Goal: Check status: Check status

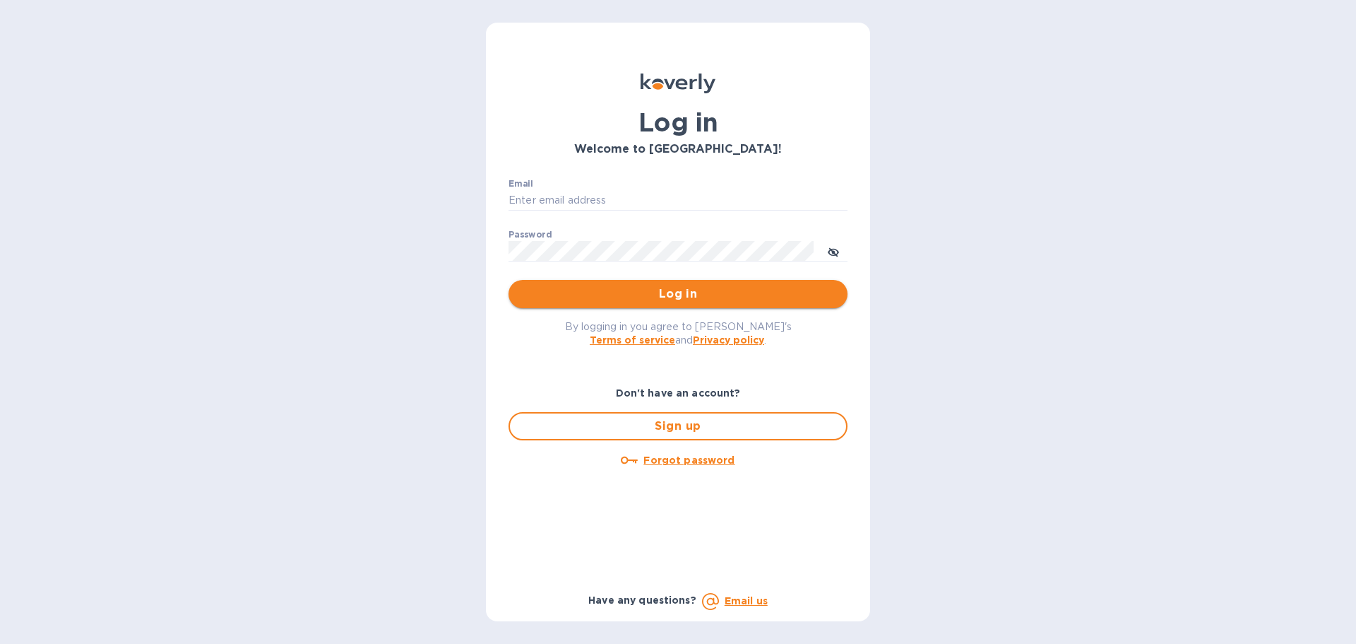
type input "igatradecredit@gmail.com"
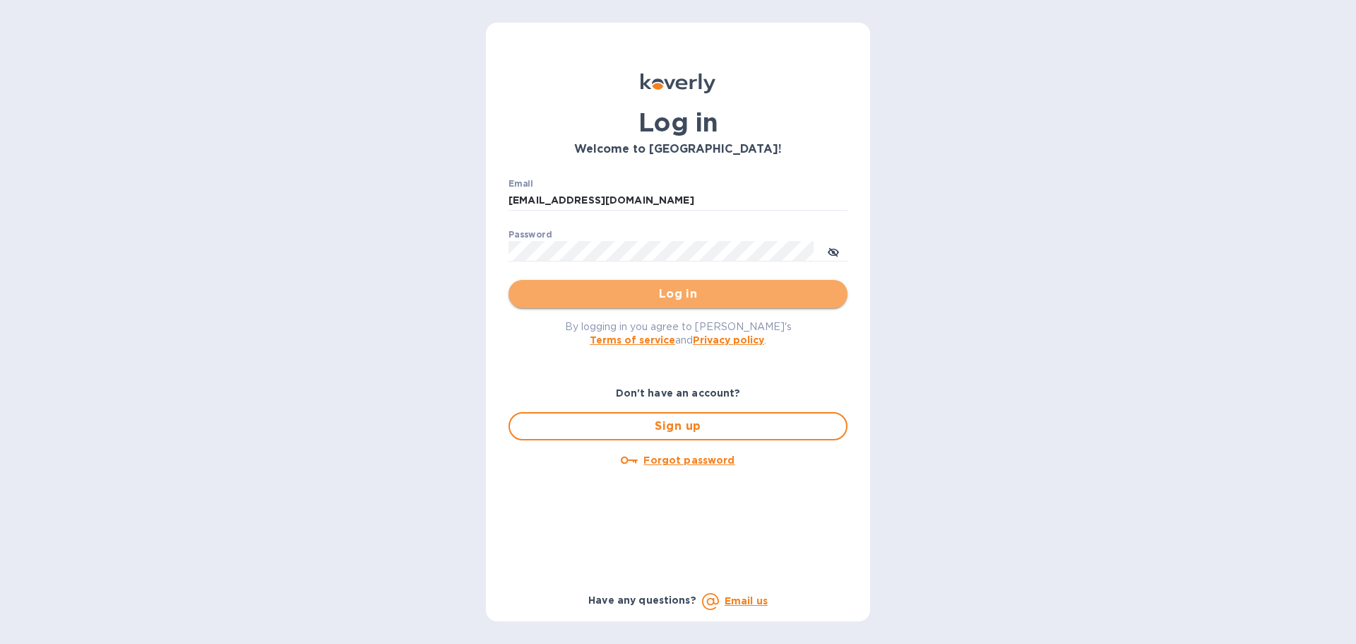
click at [710, 307] on button "Log in" at bounding box center [678, 294] width 339 height 28
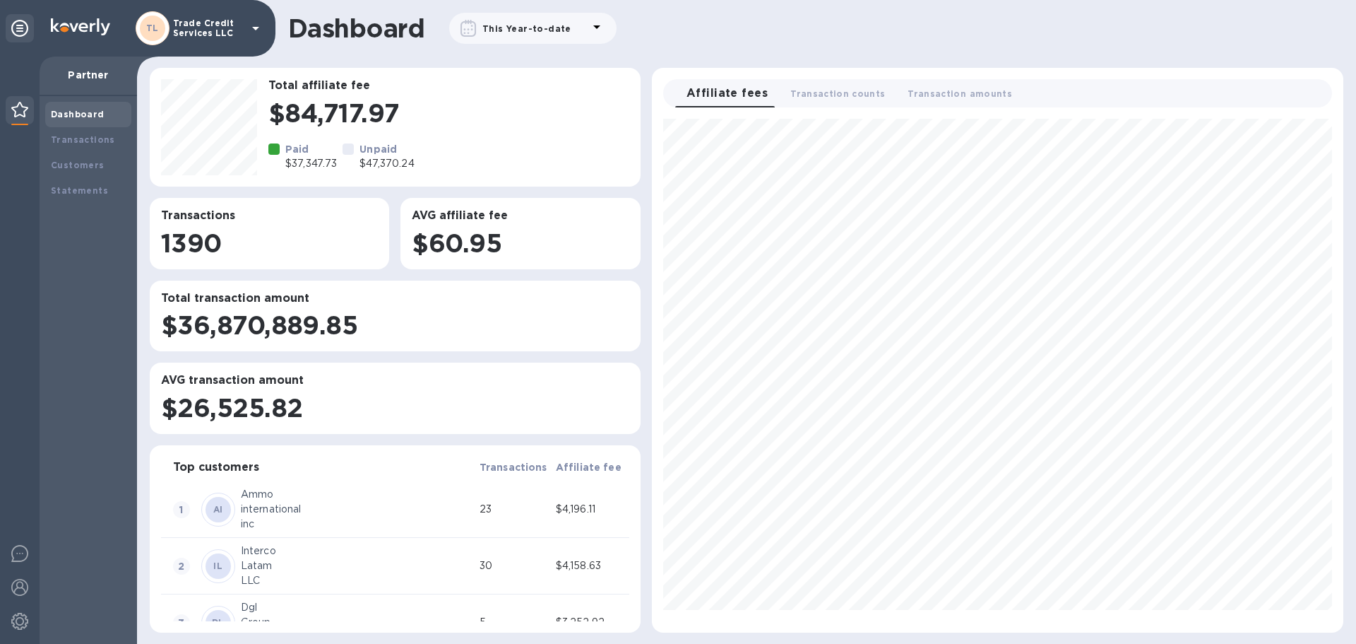
scroll to position [502, 680]
click at [98, 147] on div "Transactions" at bounding box center [88, 139] width 86 height 25
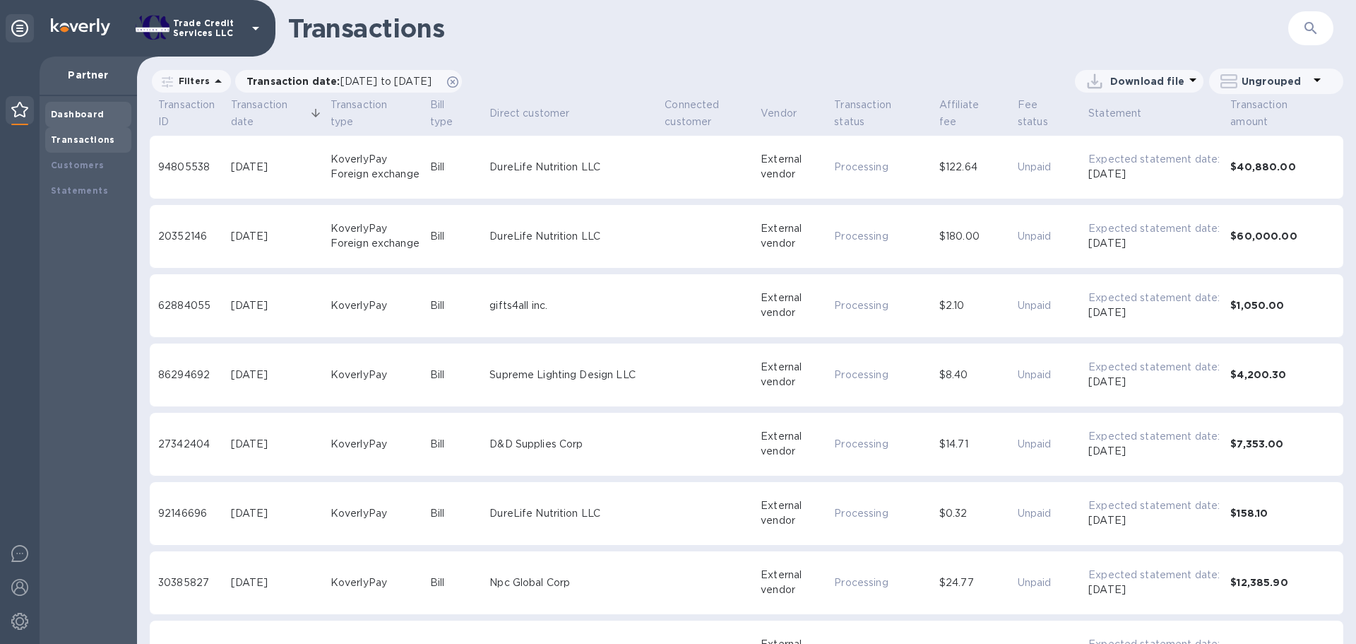
click at [91, 111] on b "Dashboard" at bounding box center [78, 114] width 54 height 11
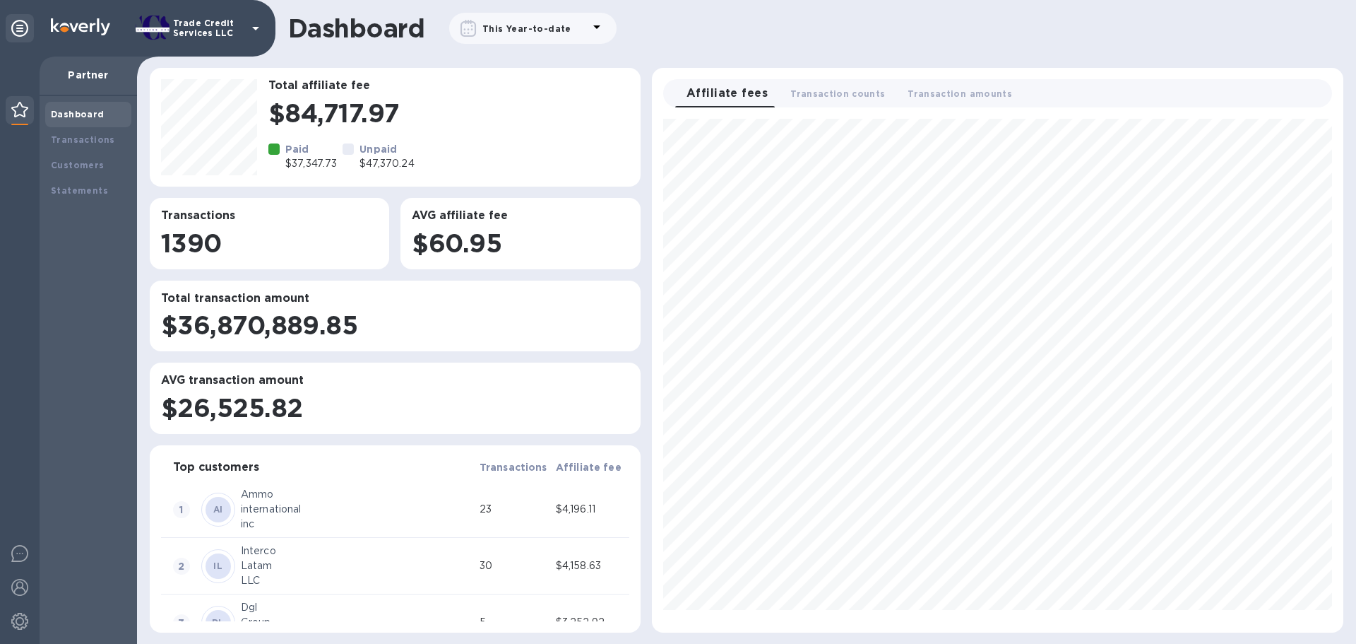
scroll to position [502, 680]
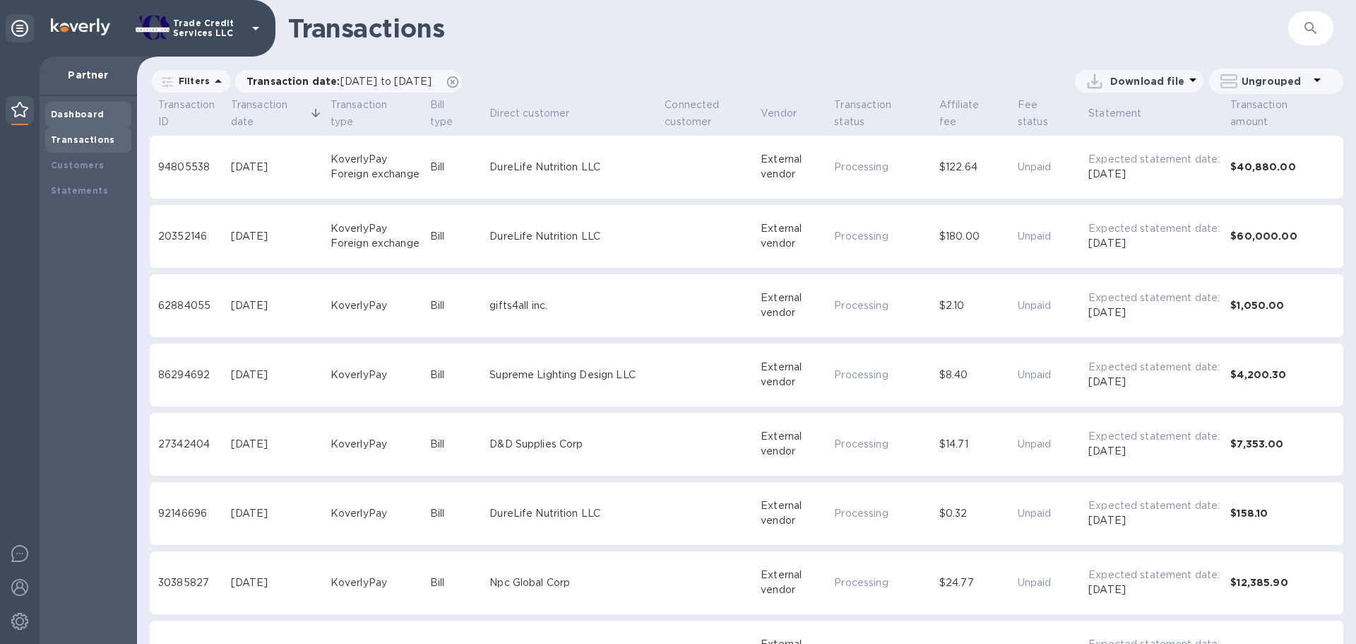
click at [100, 116] on b "Dashboard" at bounding box center [78, 114] width 54 height 11
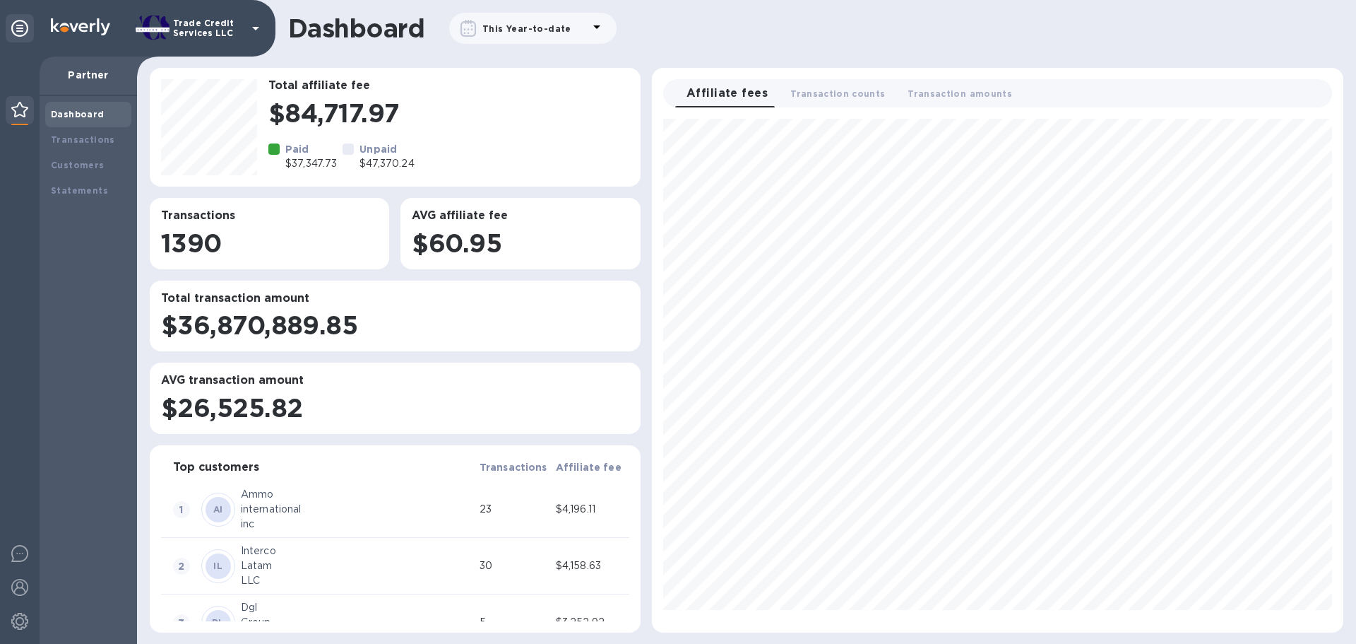
scroll to position [502, 680]
click at [118, 129] on div "Transactions" at bounding box center [88, 139] width 86 height 25
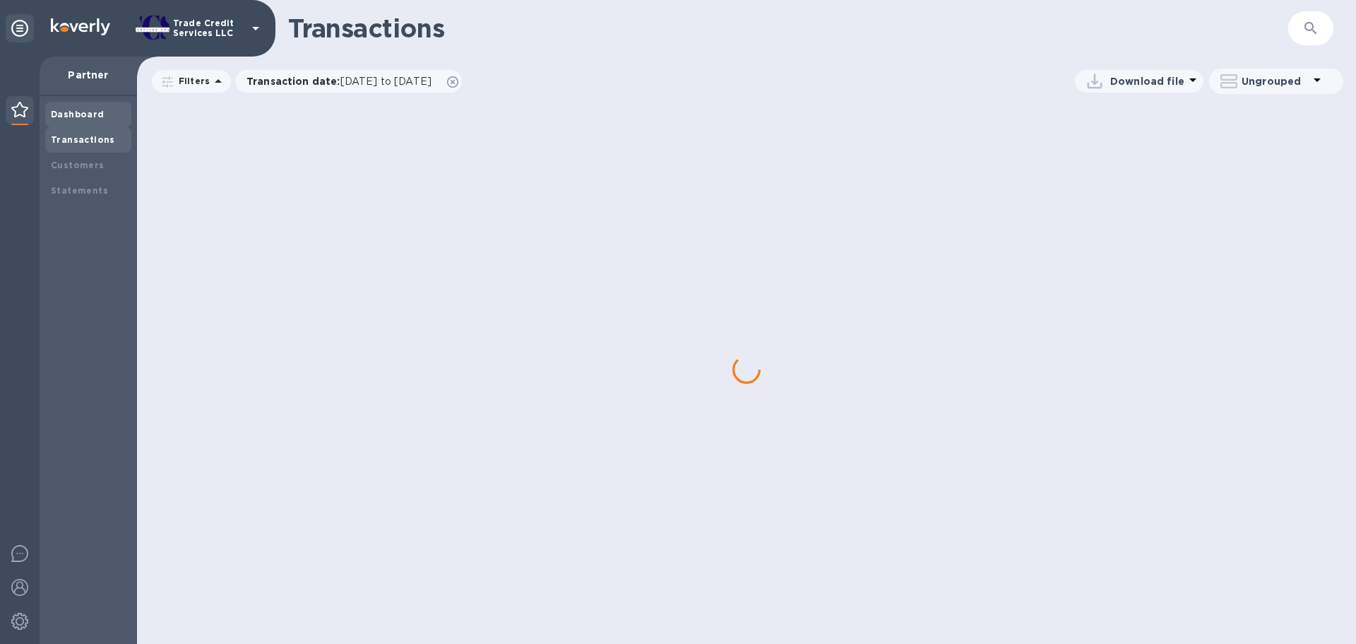
click at [114, 116] on div "Dashboard" at bounding box center [88, 114] width 75 height 14
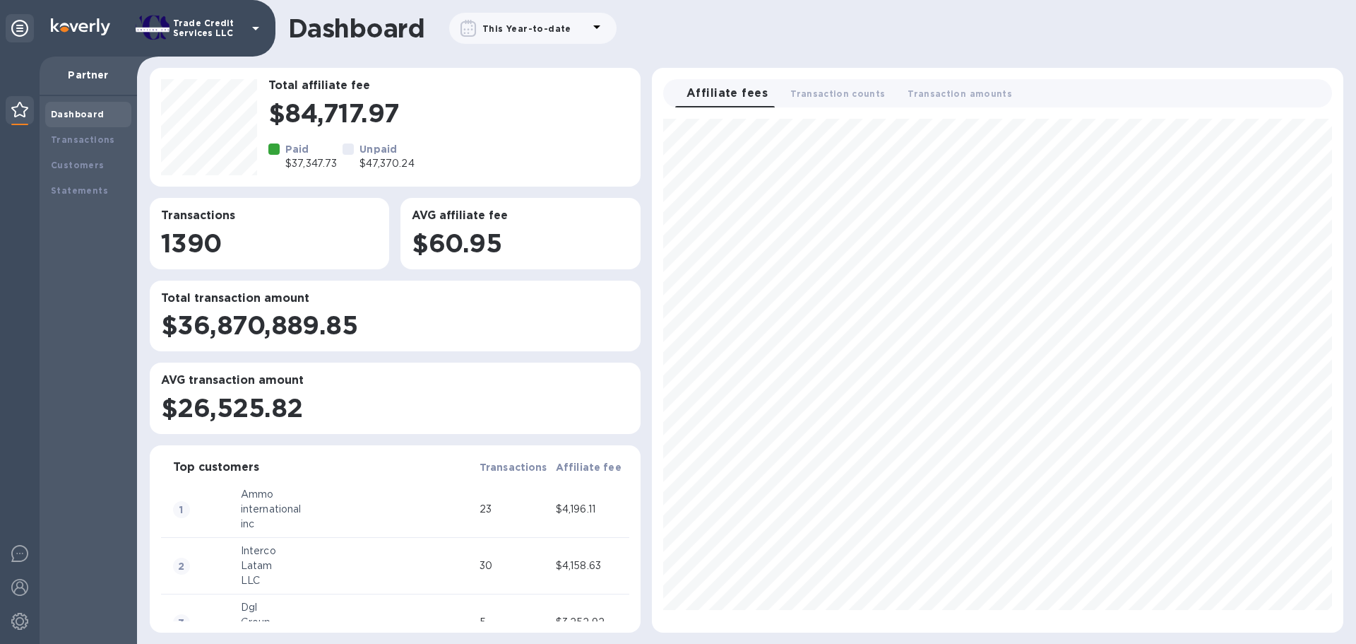
scroll to position [502, 680]
click at [93, 131] on div "Transactions" at bounding box center [88, 139] width 86 height 25
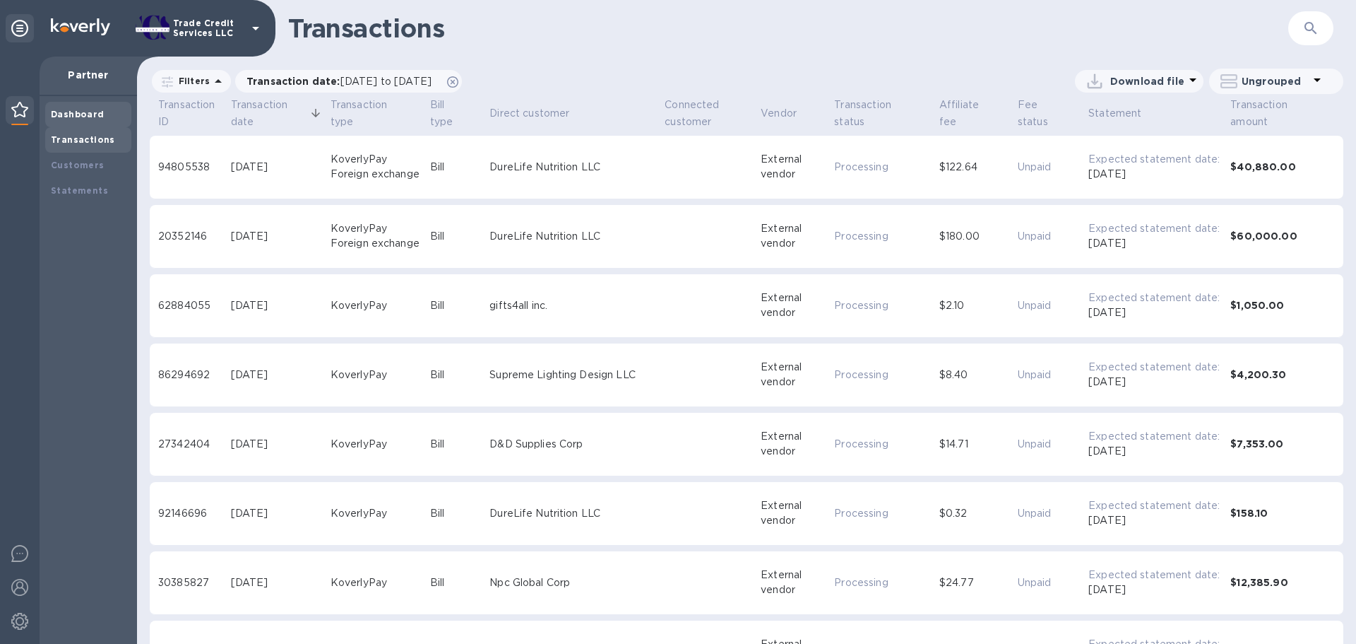
click at [100, 112] on b "Dashboard" at bounding box center [78, 114] width 54 height 11
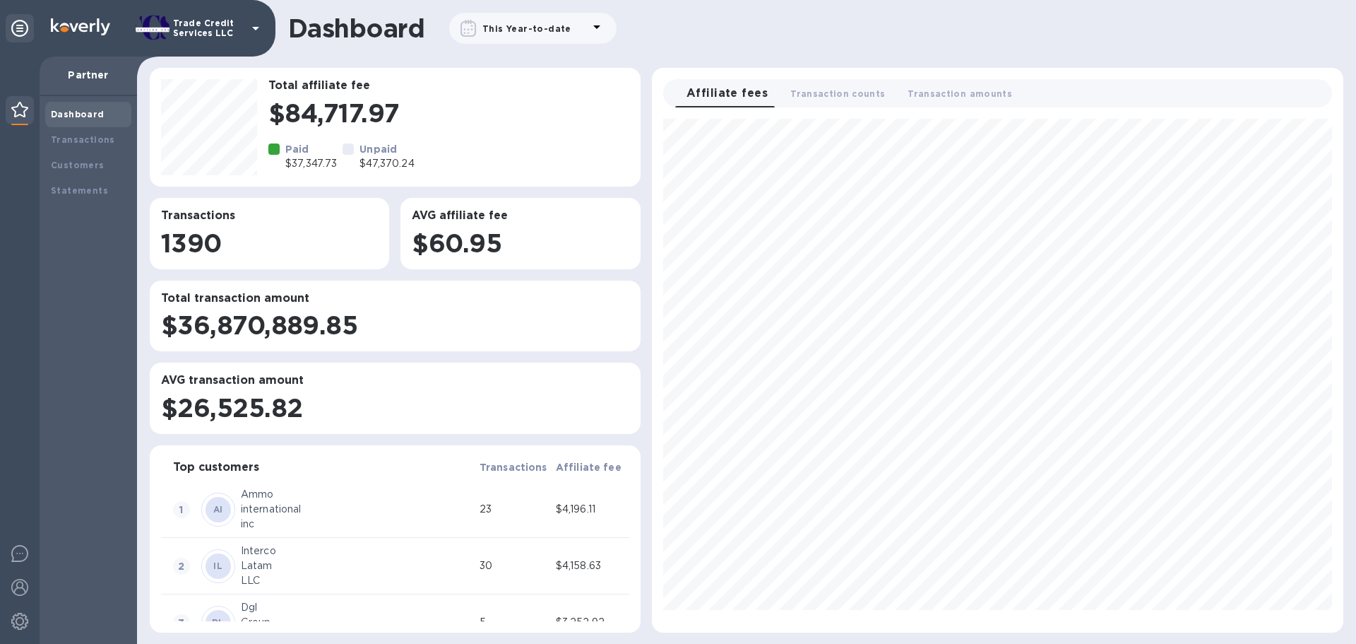
scroll to position [502, 680]
click at [58, 131] on div "Transactions" at bounding box center [88, 139] width 86 height 25
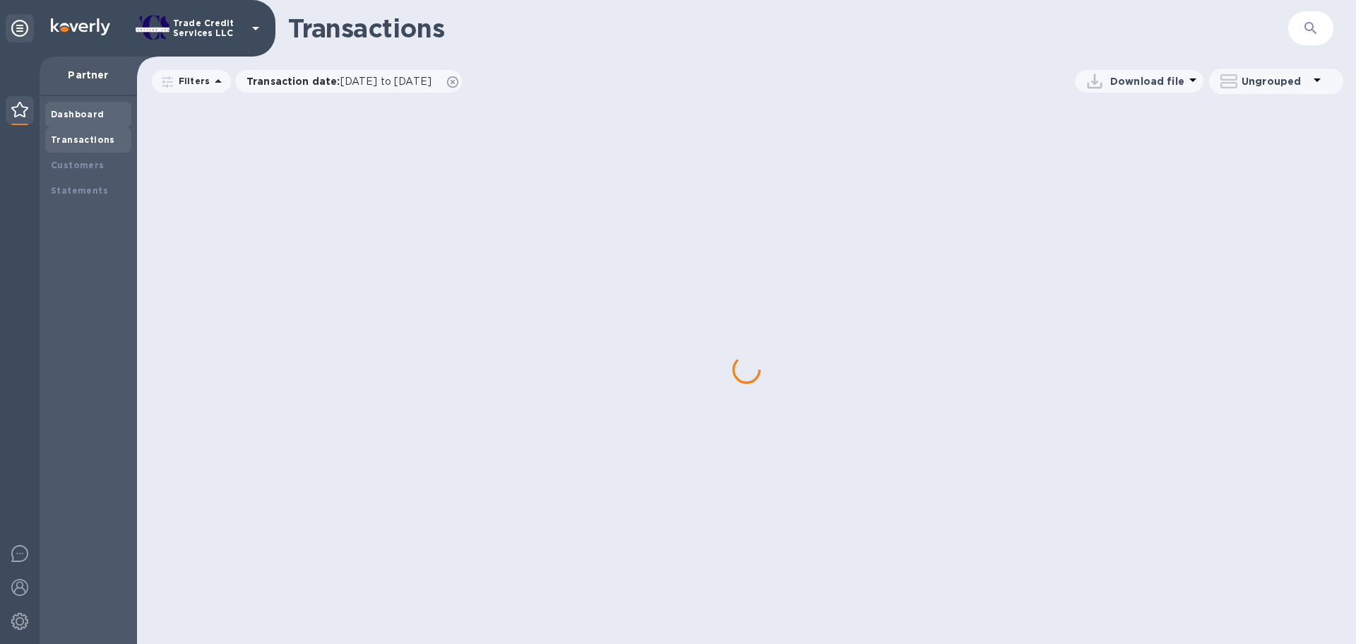
click at [74, 118] on b "Dashboard" at bounding box center [78, 114] width 54 height 11
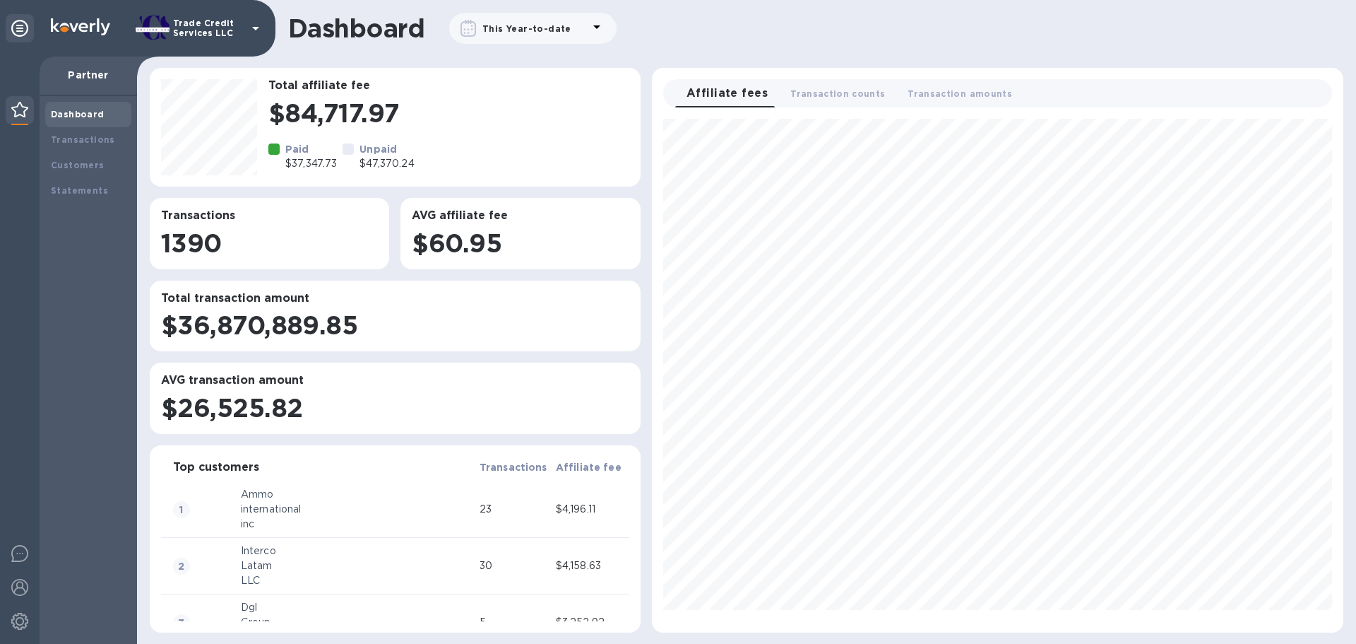
scroll to position [502, 680]
click at [100, 139] on b "Transactions" at bounding box center [83, 139] width 64 height 11
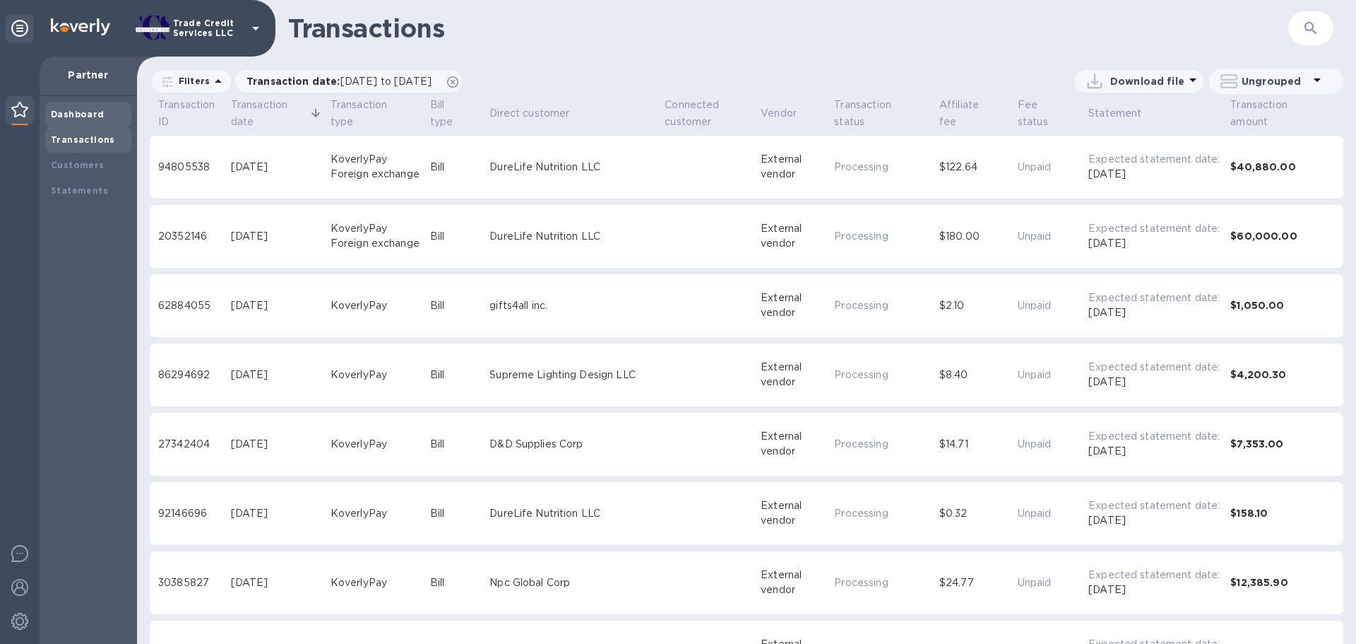
click at [103, 110] on div "Dashboard" at bounding box center [88, 114] width 75 height 14
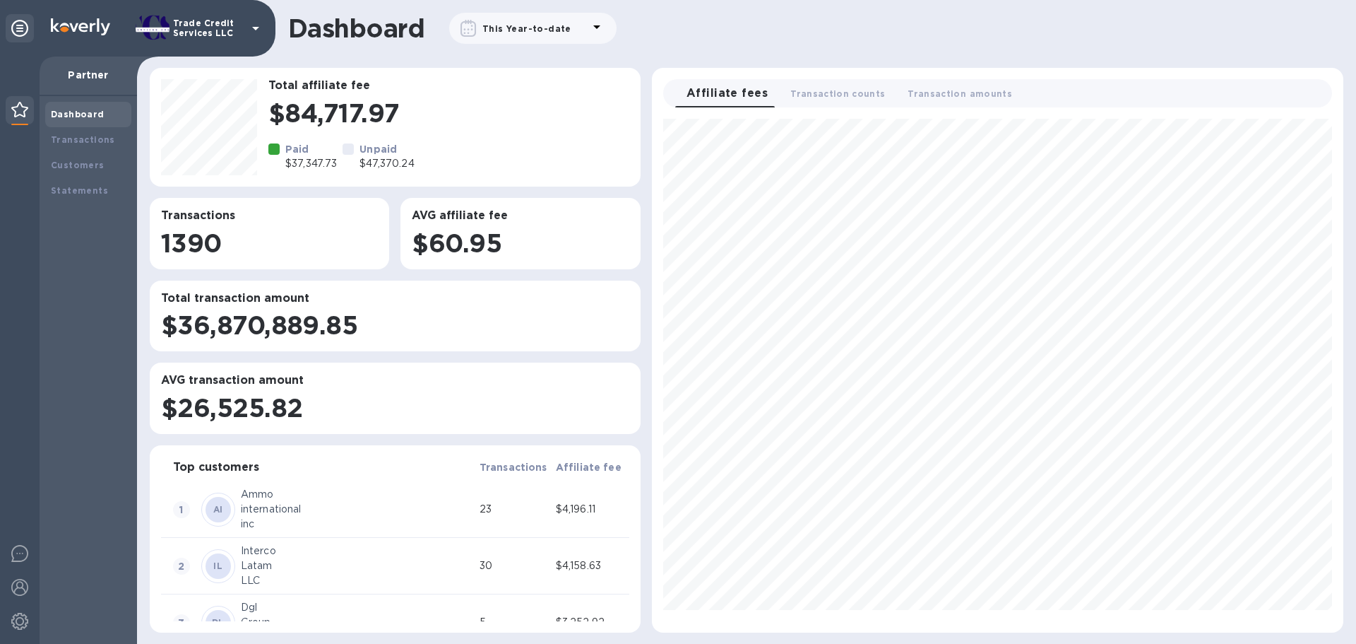
scroll to position [502, 680]
click at [84, 136] on b "Transactions" at bounding box center [83, 139] width 64 height 11
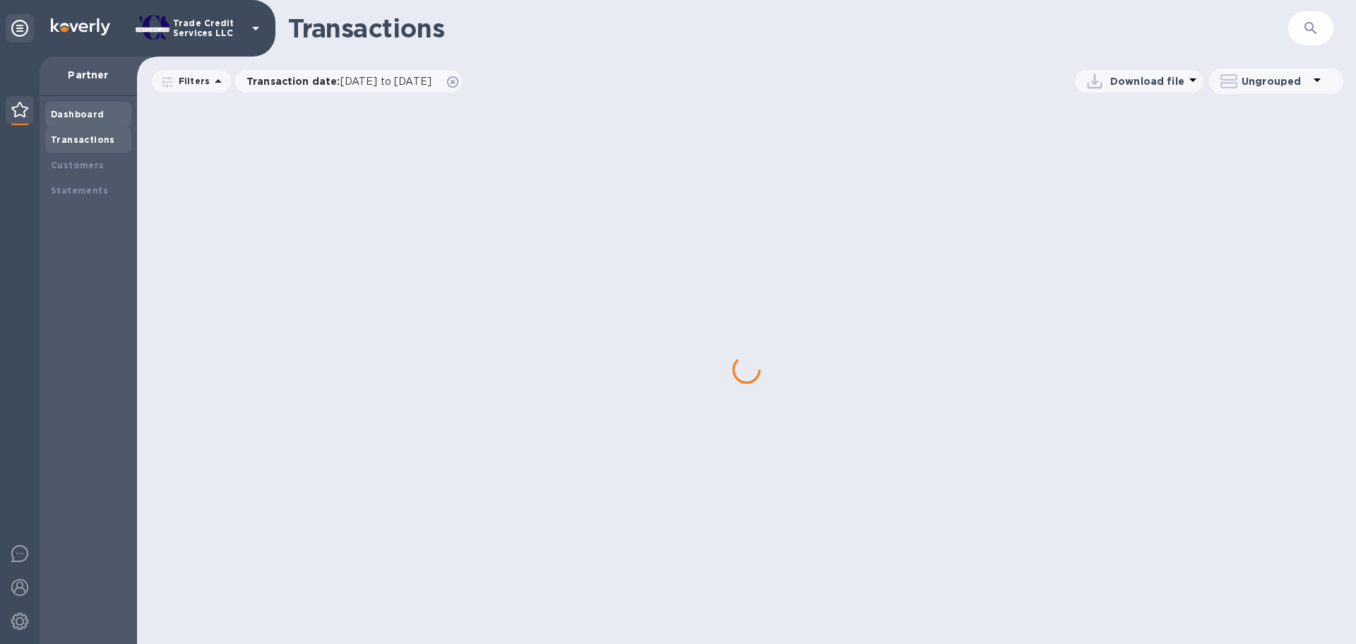
click at [91, 109] on b "Dashboard" at bounding box center [78, 114] width 54 height 11
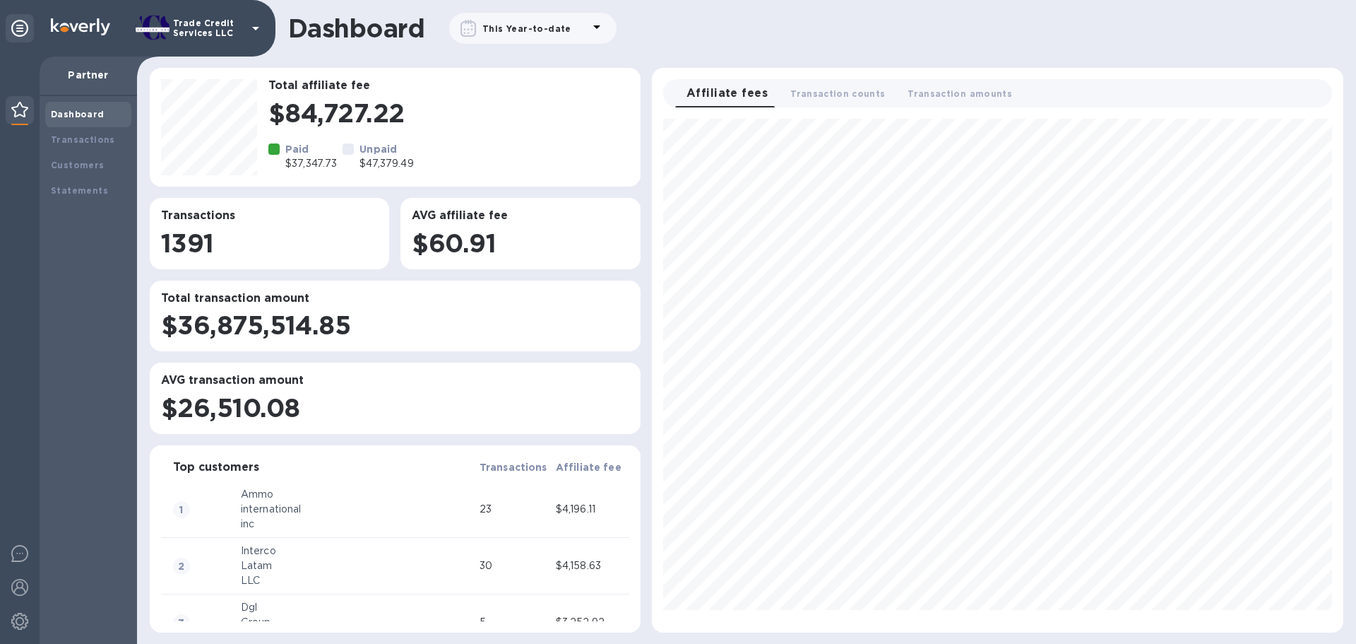
scroll to position [502, 680]
click at [105, 134] on b "Transactions" at bounding box center [83, 139] width 64 height 11
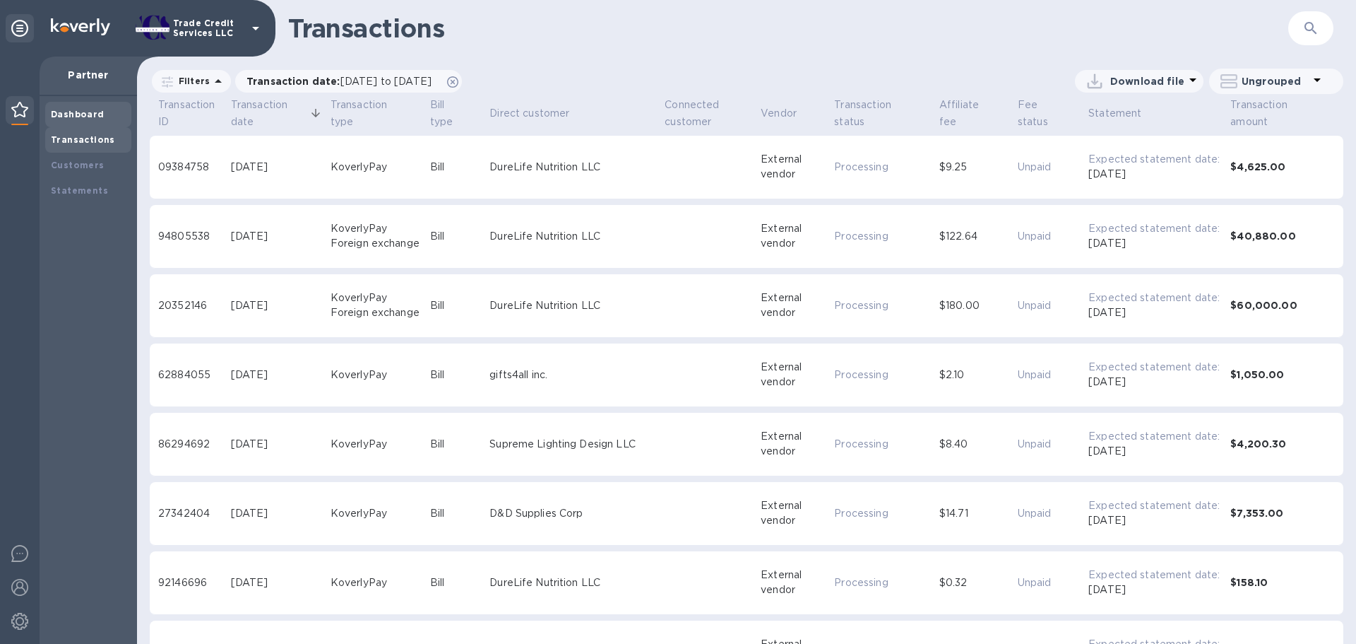
click at [90, 107] on div "Dashboard" at bounding box center [88, 114] width 86 height 25
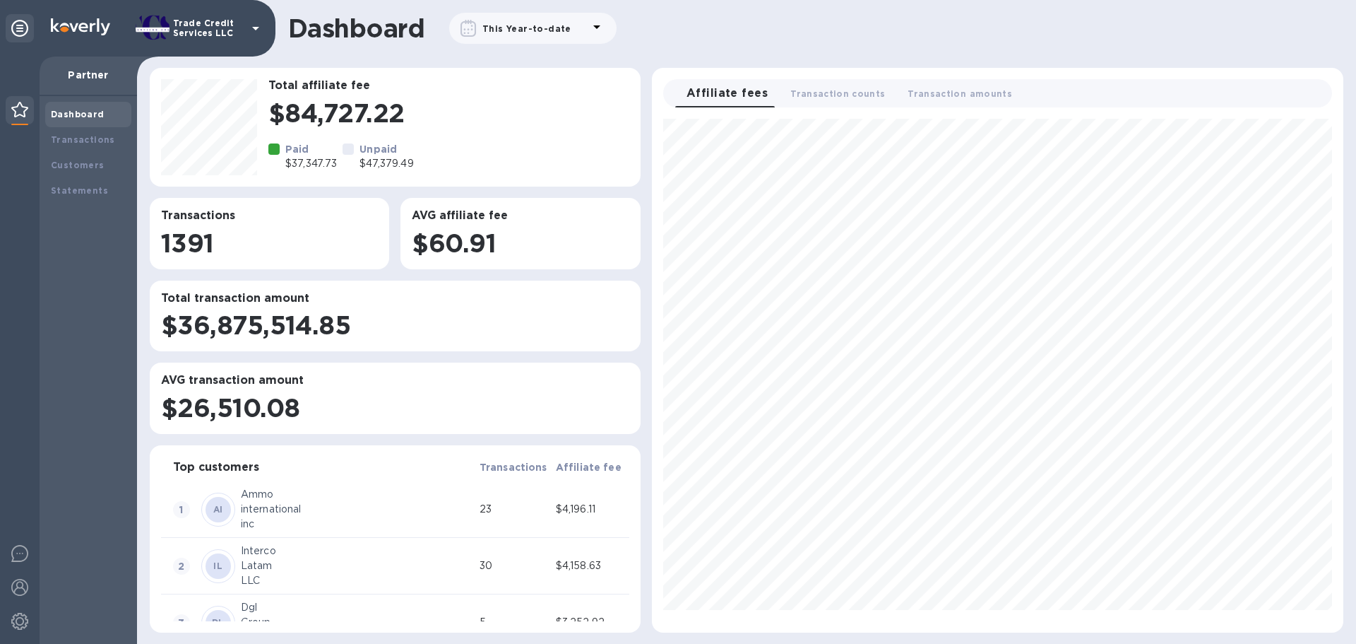
scroll to position [502, 680]
click at [72, 141] on b "Transactions" at bounding box center [83, 139] width 64 height 11
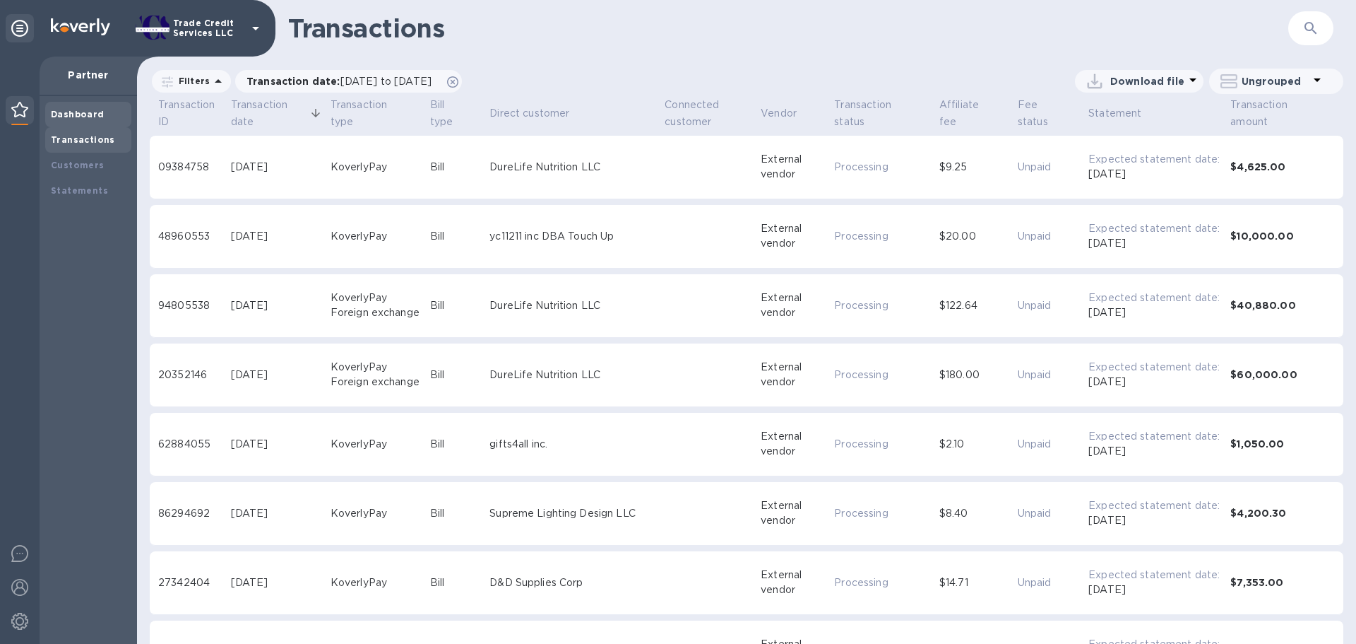
click at [89, 109] on b "Dashboard" at bounding box center [78, 114] width 54 height 11
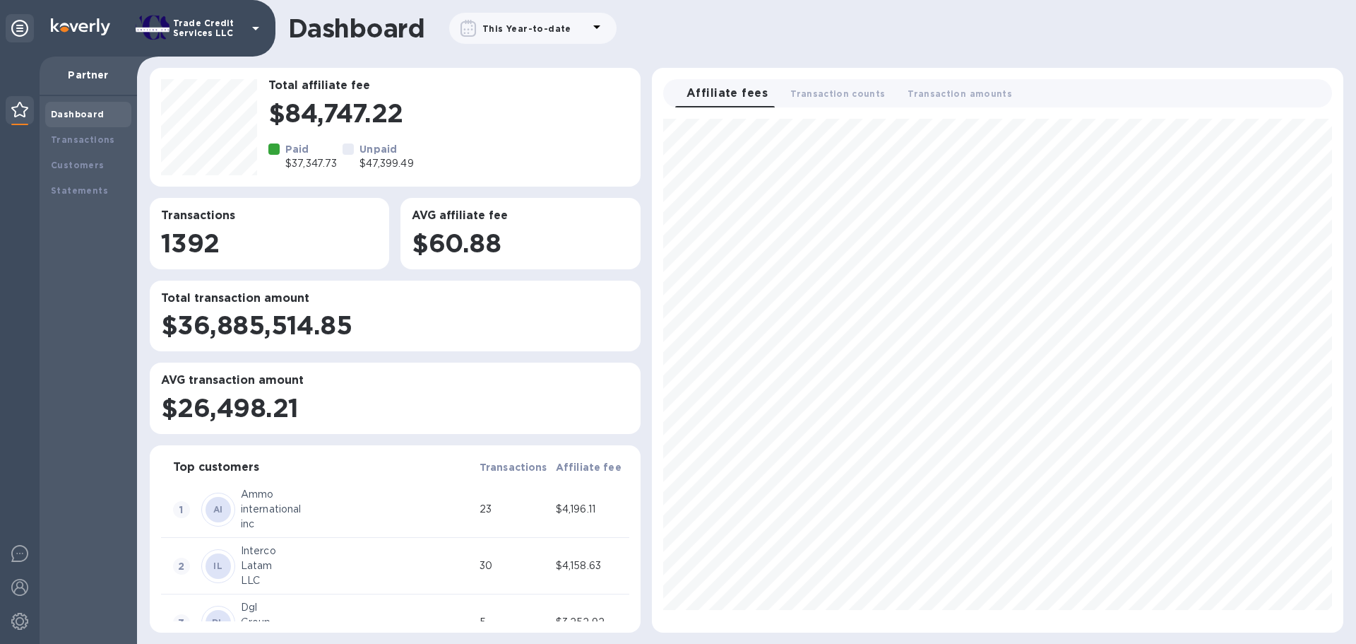
scroll to position [502, 680]
click at [121, 139] on div "Transactions" at bounding box center [88, 140] width 75 height 14
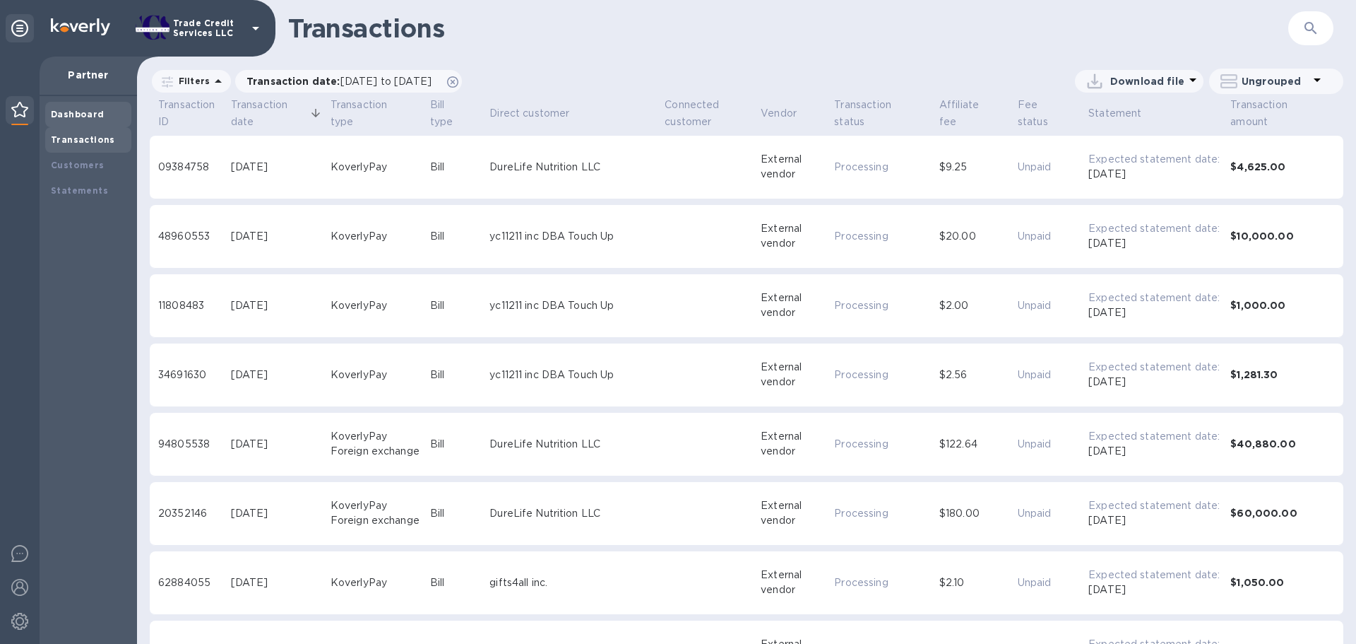
click at [87, 111] on b "Dashboard" at bounding box center [78, 114] width 54 height 11
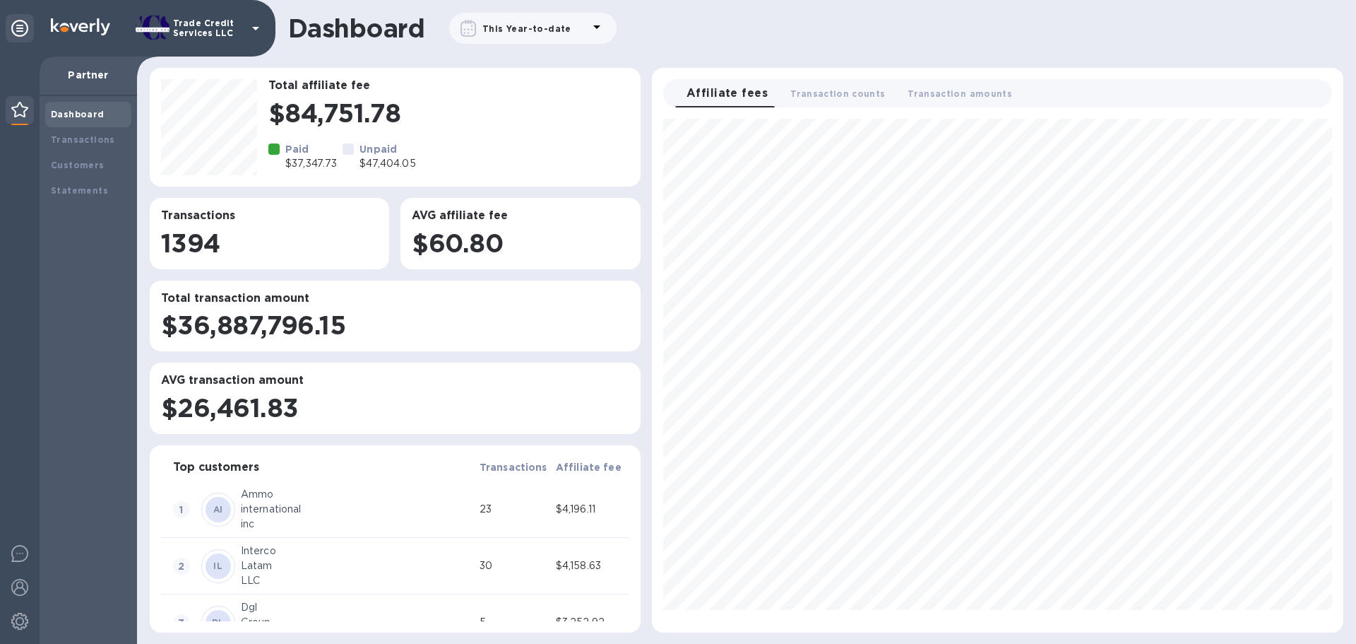
scroll to position [502, 680]
click at [112, 143] on div "Transactions" at bounding box center [88, 140] width 75 height 14
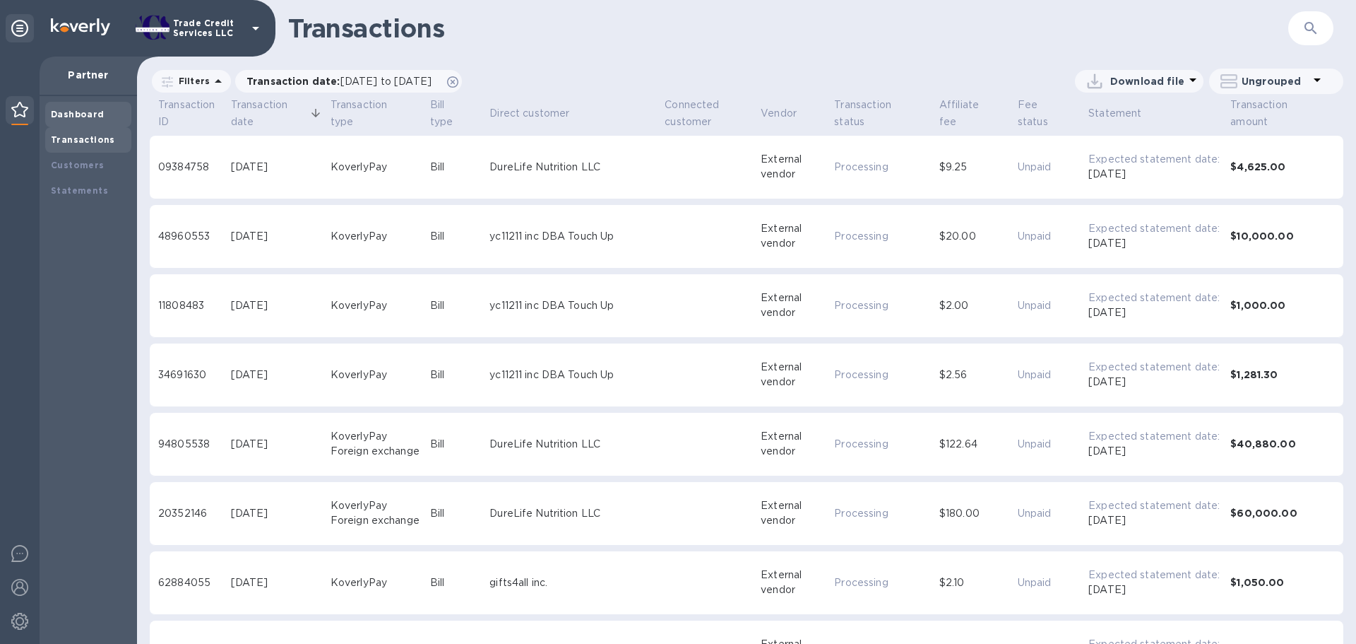
click at [85, 106] on div "Dashboard" at bounding box center [88, 114] width 86 height 25
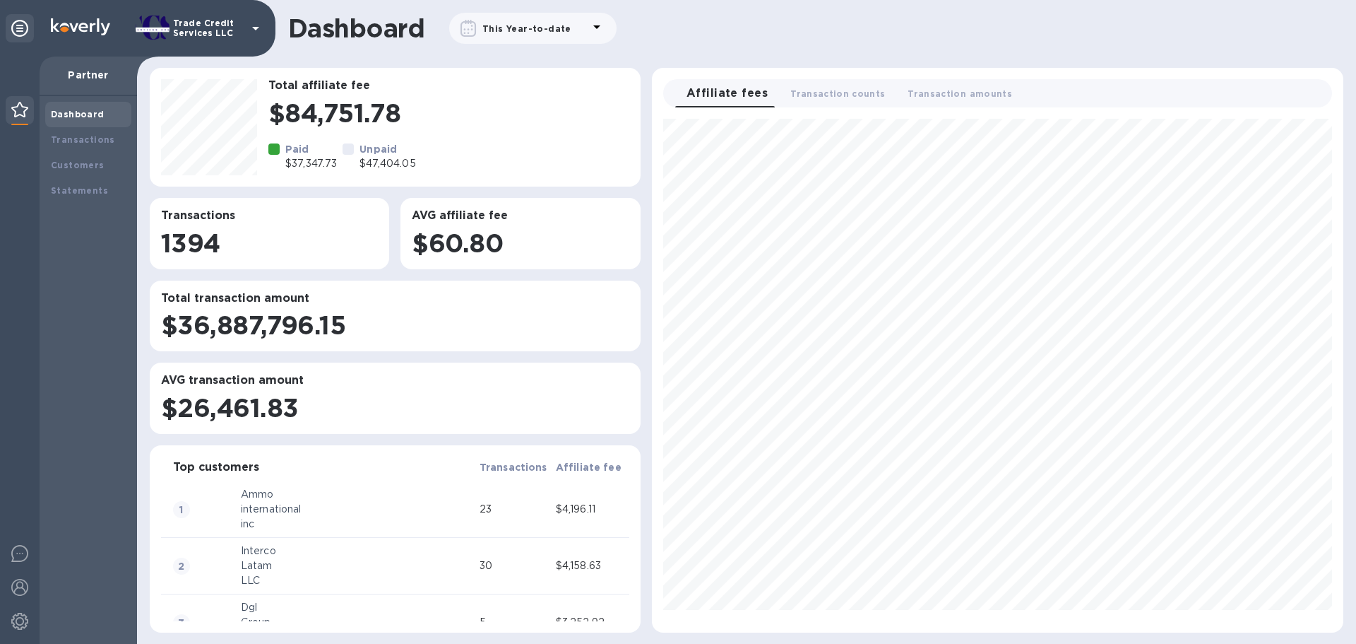
scroll to position [502, 680]
click at [95, 138] on b "Transactions" at bounding box center [83, 139] width 64 height 11
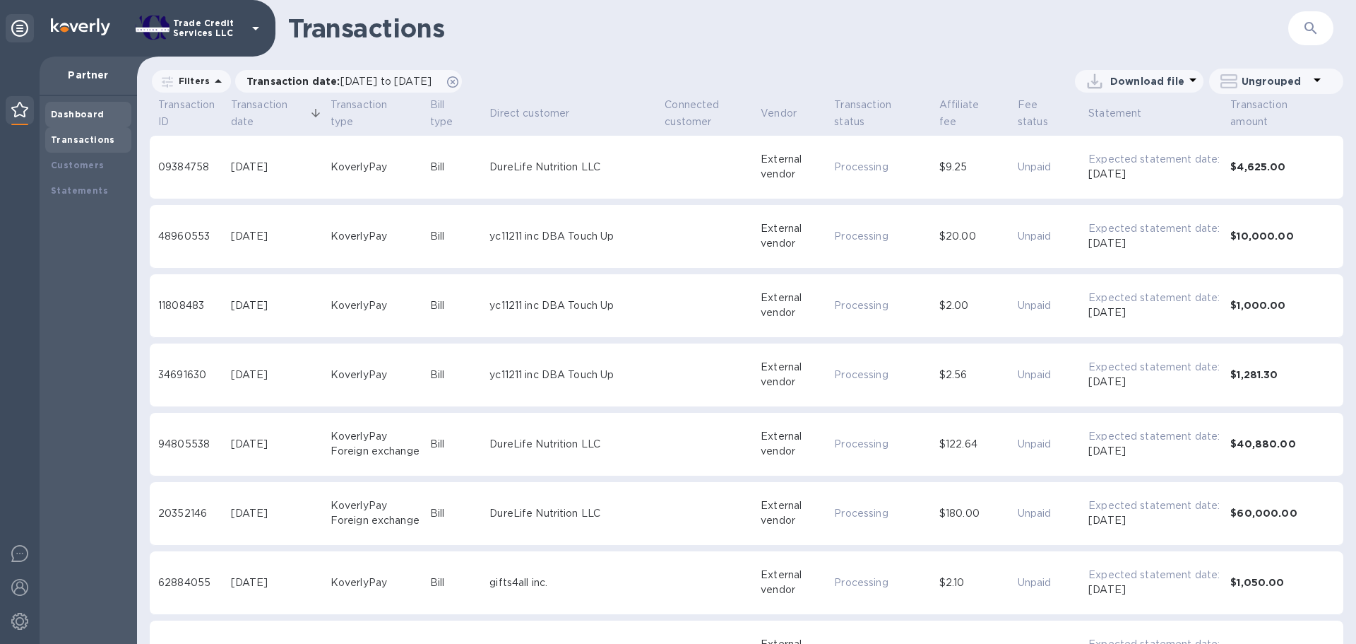
click at [97, 112] on b "Dashboard" at bounding box center [78, 114] width 54 height 11
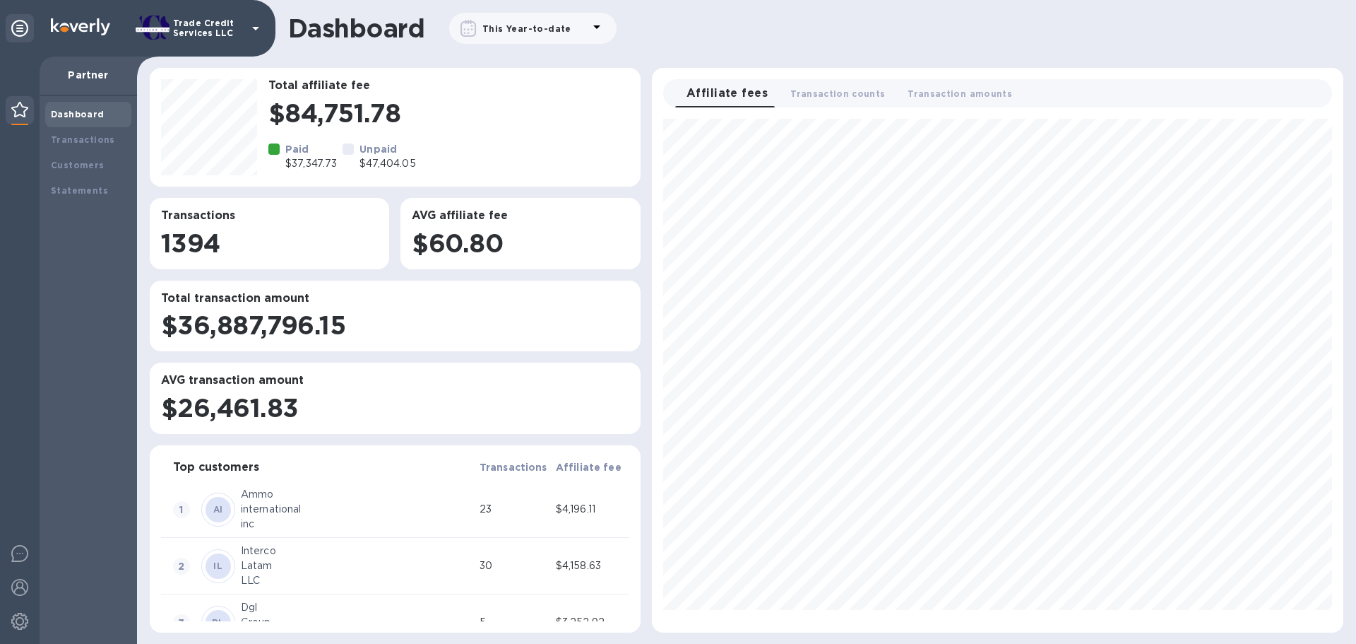
scroll to position [502, 680]
click at [562, 19] on div "This Year-to-date" at bounding box center [527, 28] width 95 height 20
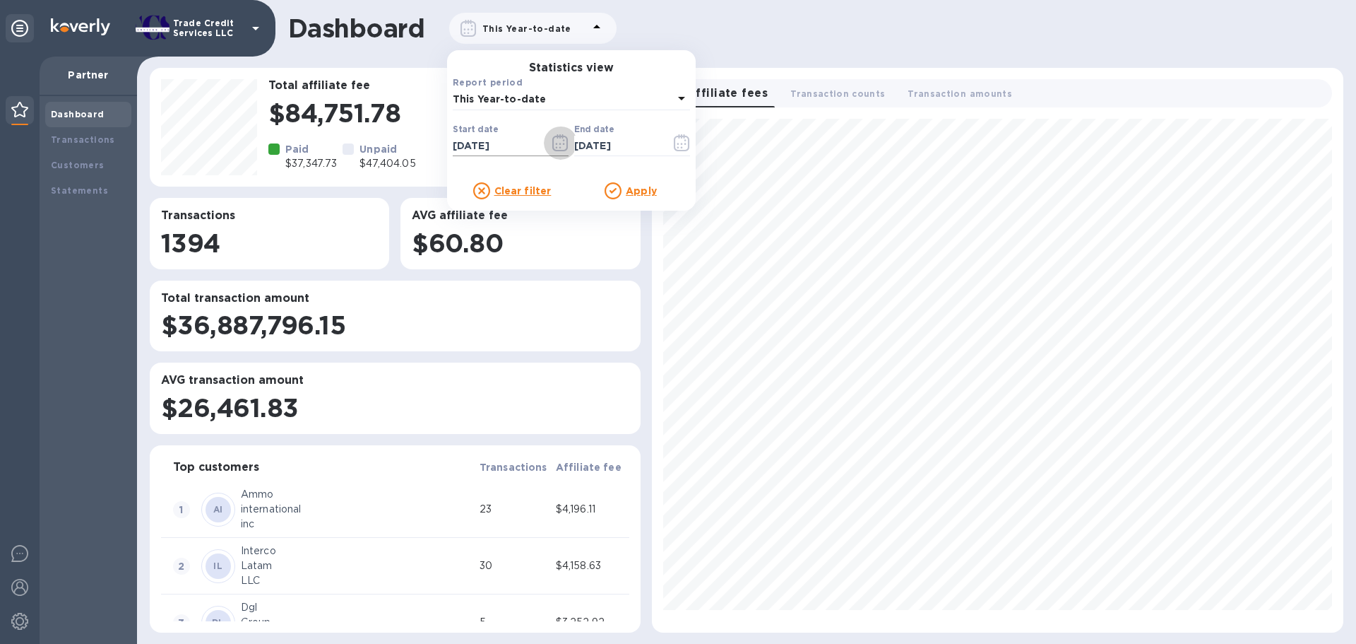
click at [567, 145] on icon "button" at bounding box center [560, 142] width 16 height 17
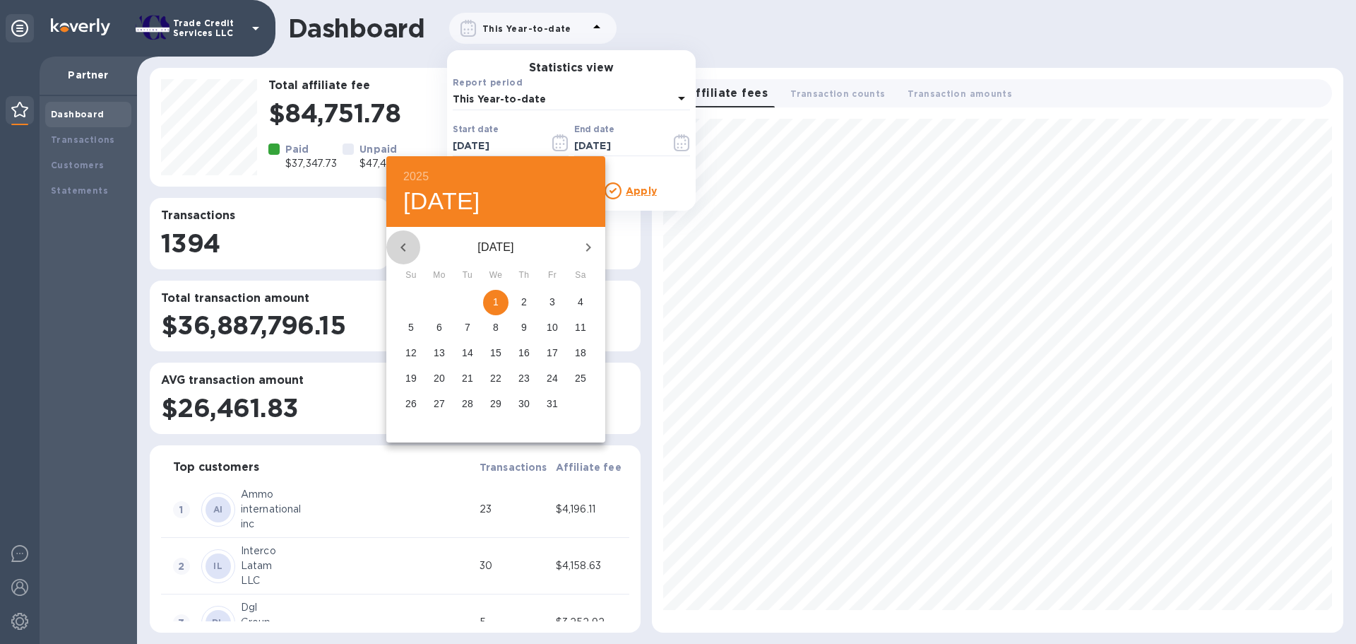
click at [396, 249] on icon "button" at bounding box center [403, 247] width 17 height 17
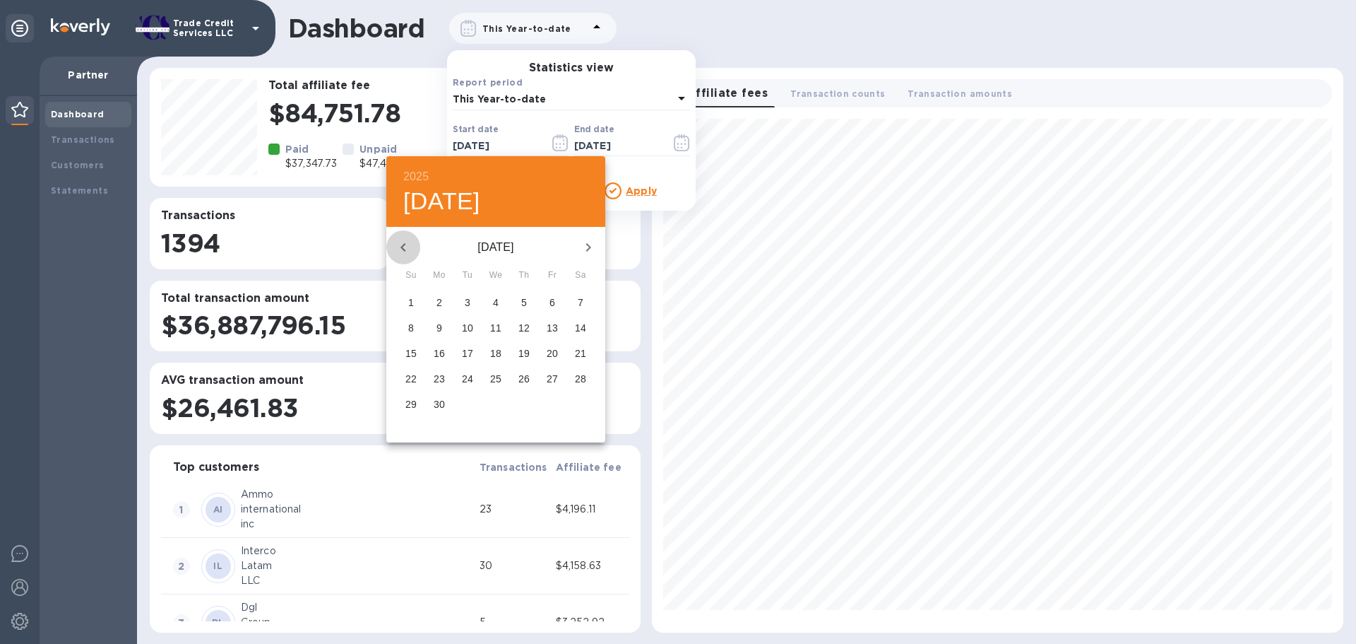
click at [396, 249] on icon "button" at bounding box center [403, 247] width 17 height 17
click at [434, 299] on span "1" at bounding box center [439, 302] width 25 height 14
type input "07/01/2024"
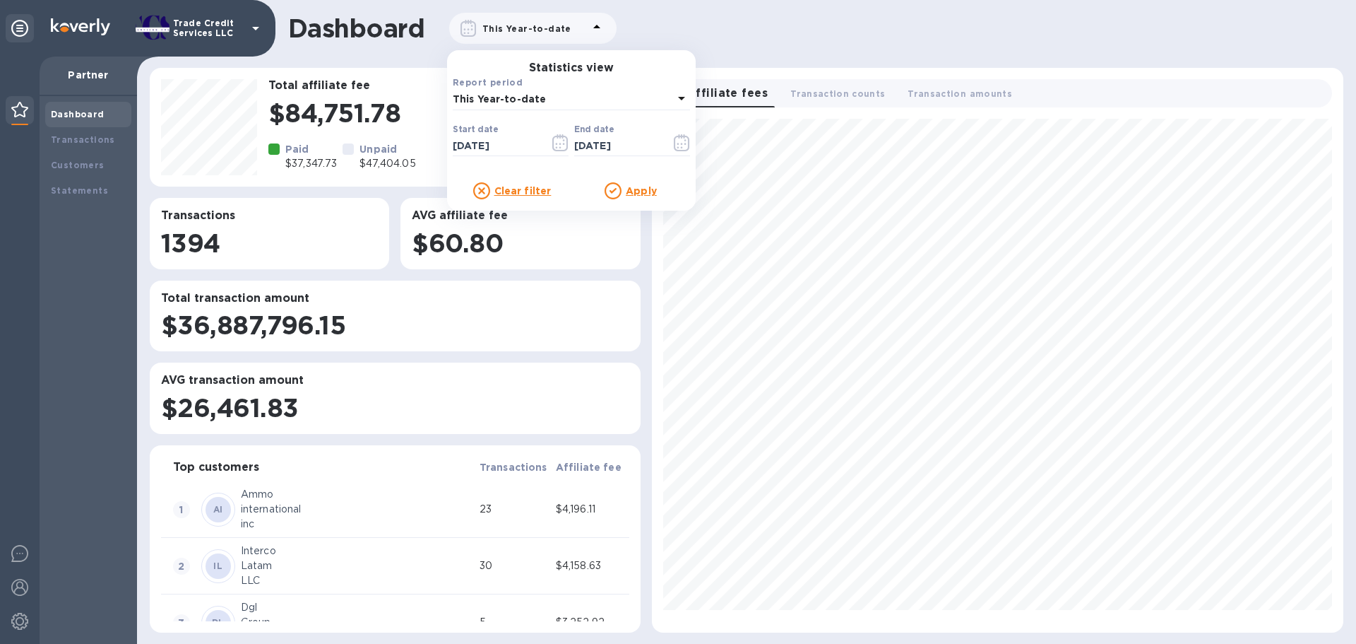
click at [664, 191] on div "Apply" at bounding box center [630, 190] width 119 height 17
click at [648, 193] on u "Apply" at bounding box center [641, 190] width 31 height 11
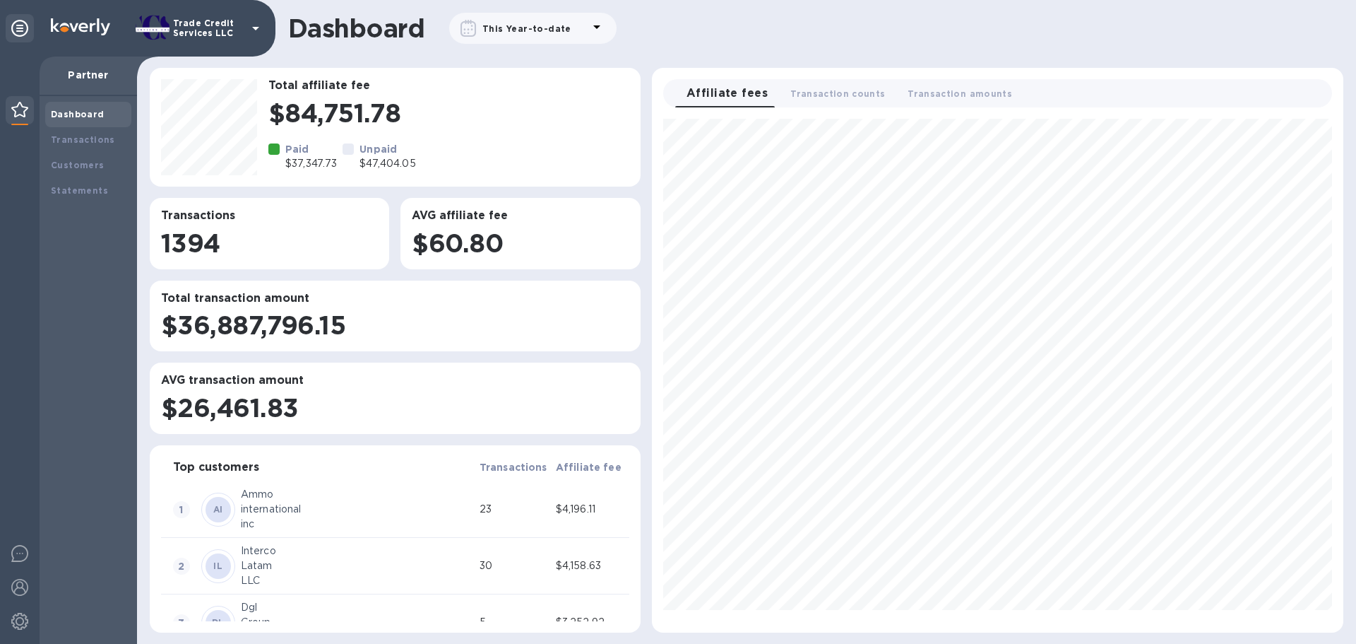
scroll to position [502, 680]
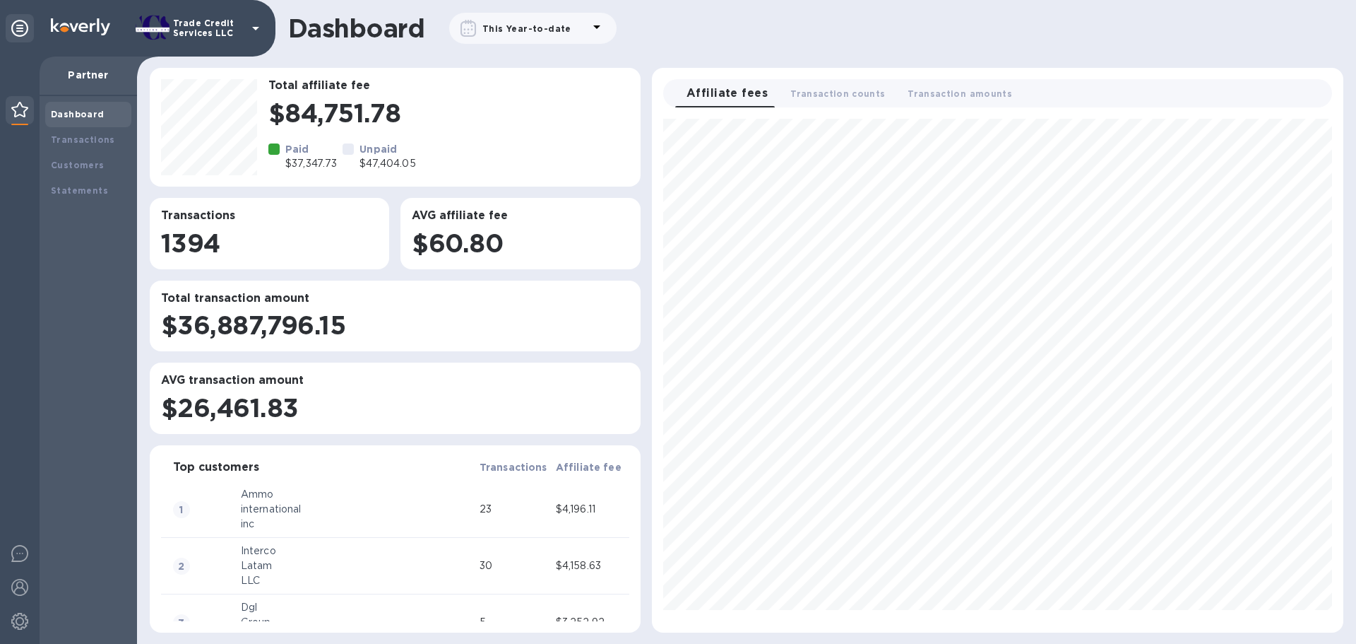
scroll to position [502, 680]
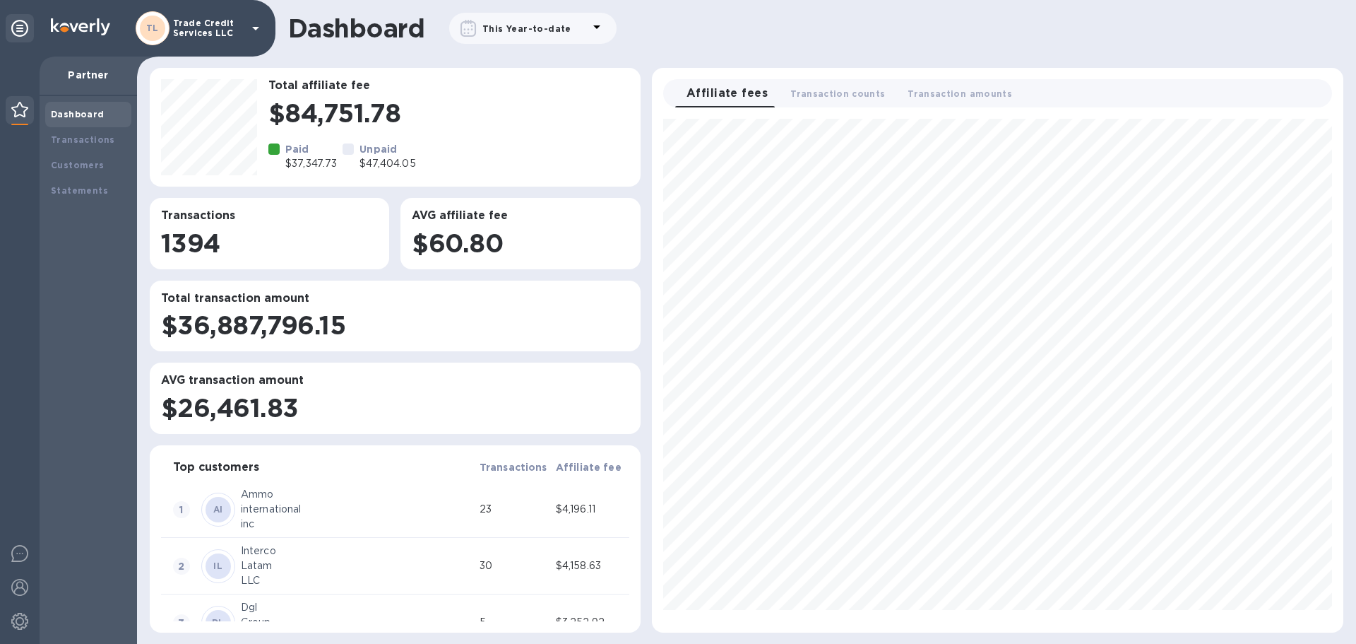
scroll to position [502, 680]
